Goal: Information Seeking & Learning: Learn about a topic

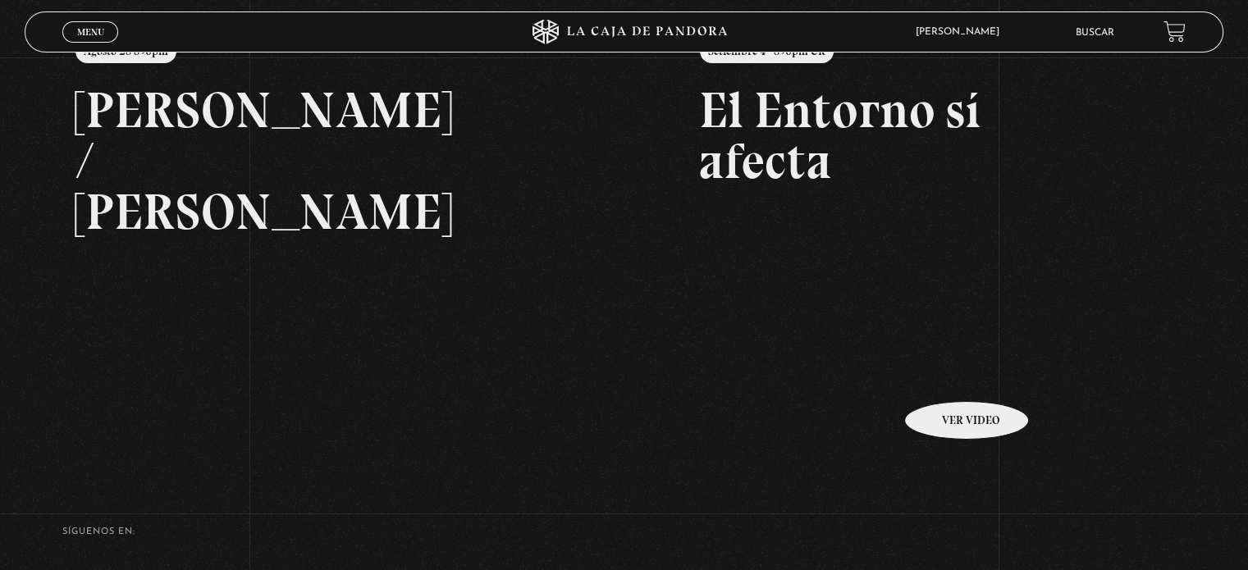
scroll to position [164, 0]
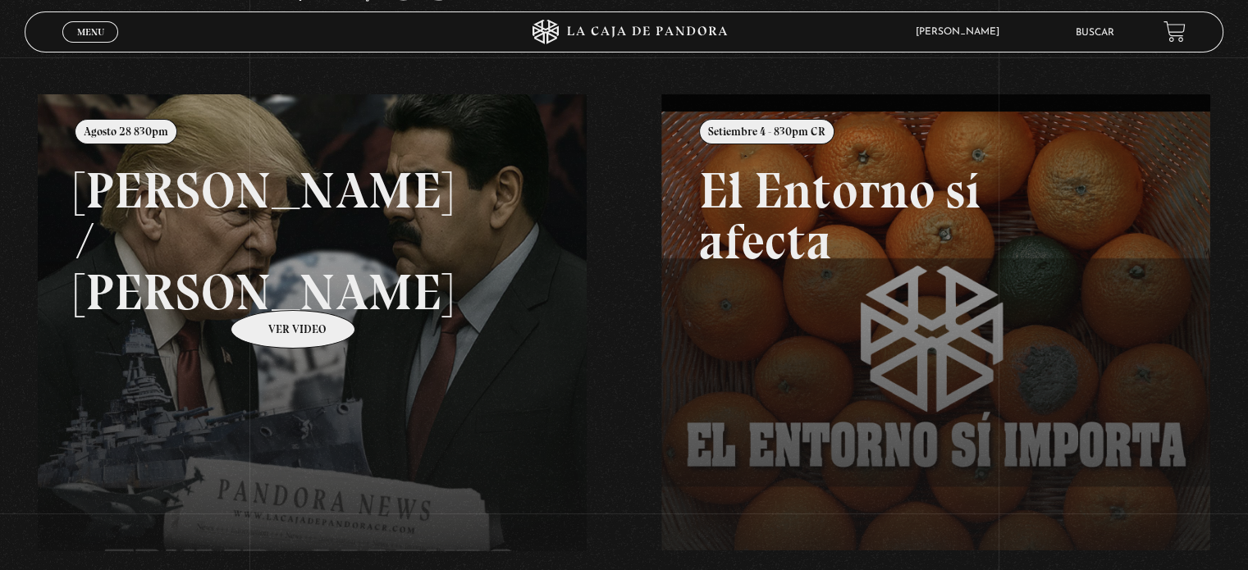
click at [272, 286] on link at bounding box center [662, 379] width 1248 height 570
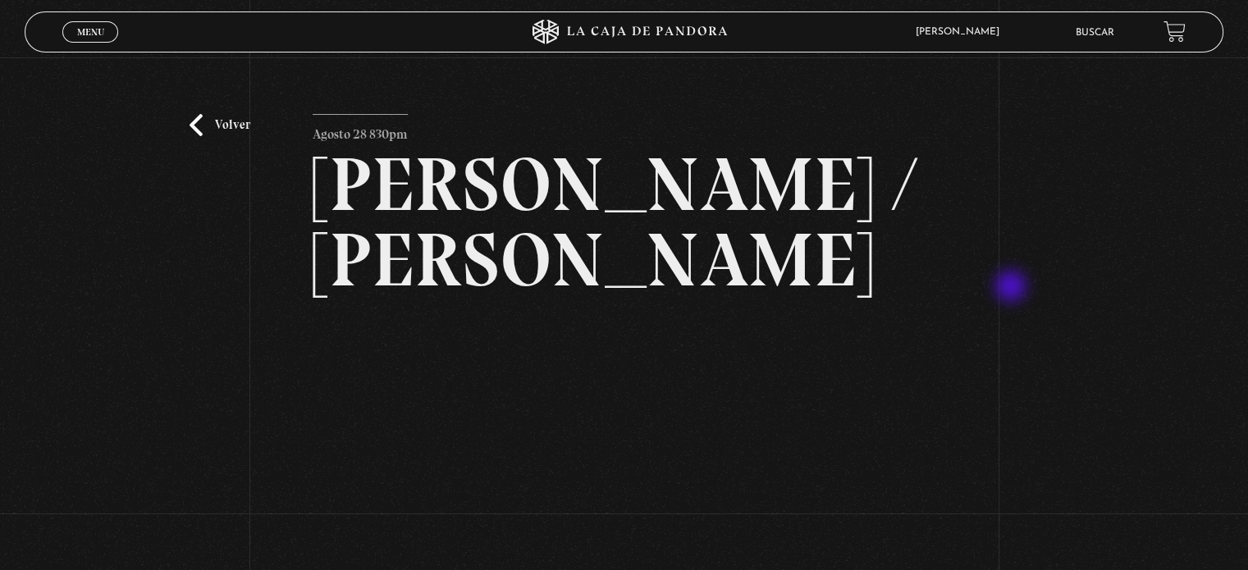
scroll to position [82, 0]
